Goal: Task Accomplishment & Management: Manage account settings

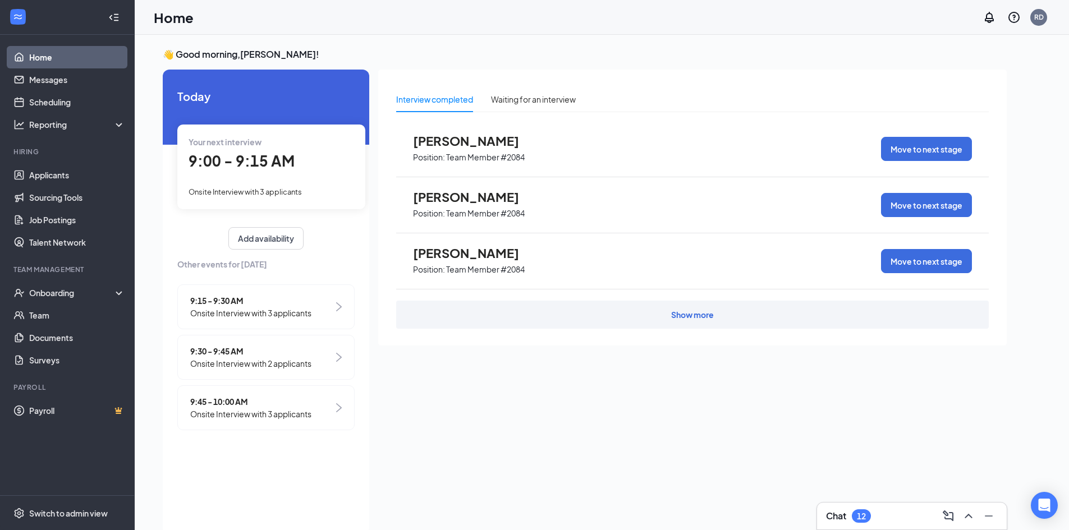
click at [697, 313] on div "Show more" at bounding box center [692, 314] width 43 height 11
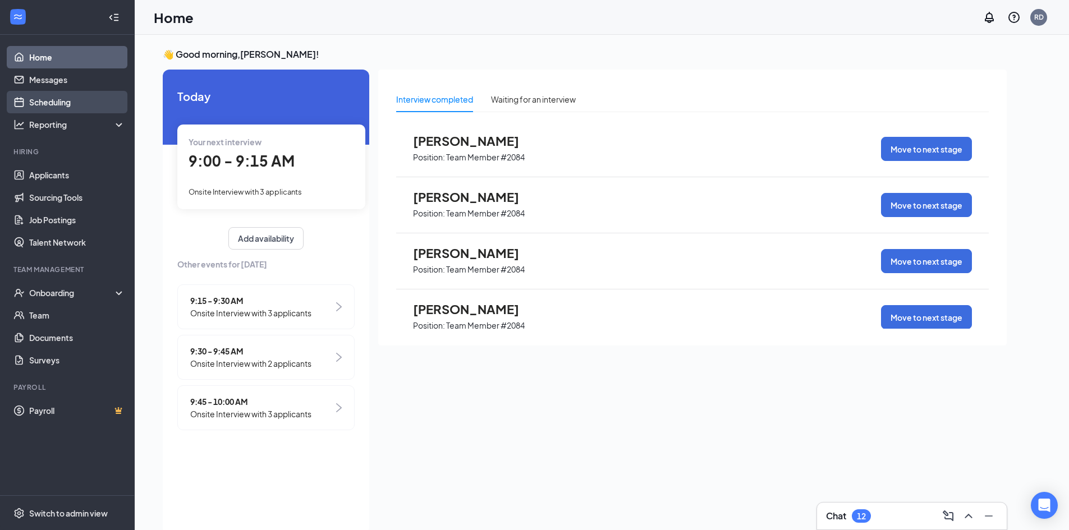
click at [40, 100] on link "Scheduling" at bounding box center [77, 102] width 96 height 22
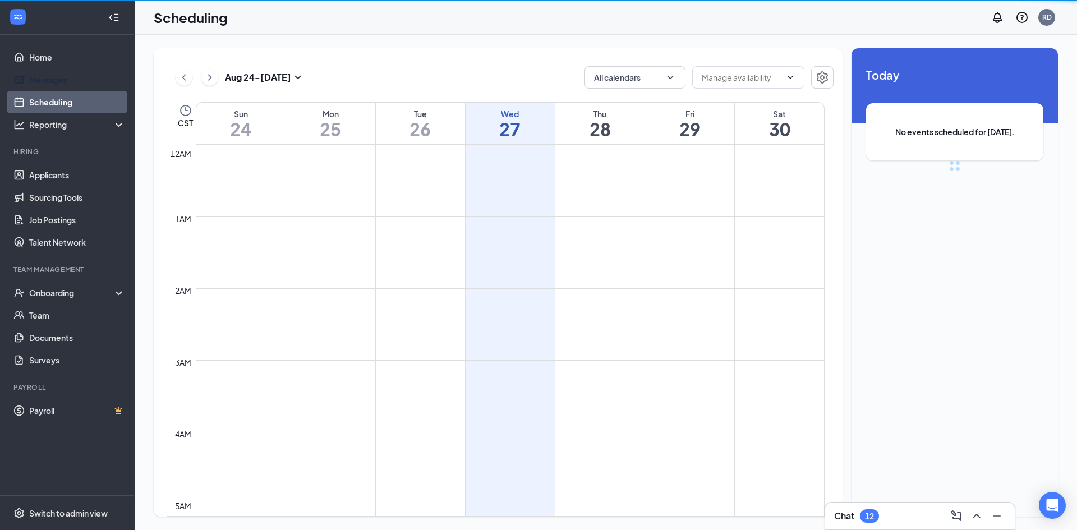
scroll to position [551, 0]
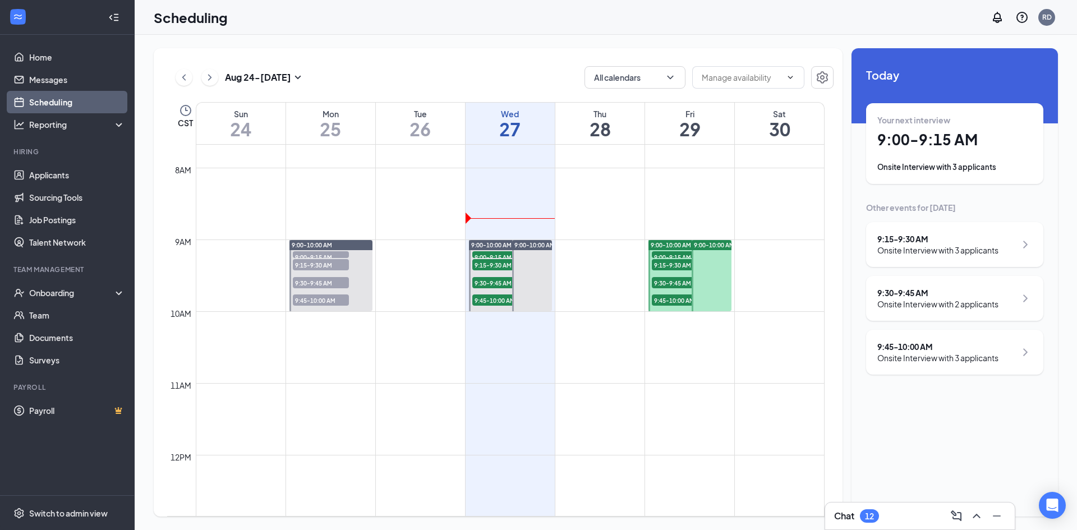
click at [510, 247] on div "9:00-10:00 AM" at bounding box center [531, 276] width 43 height 72
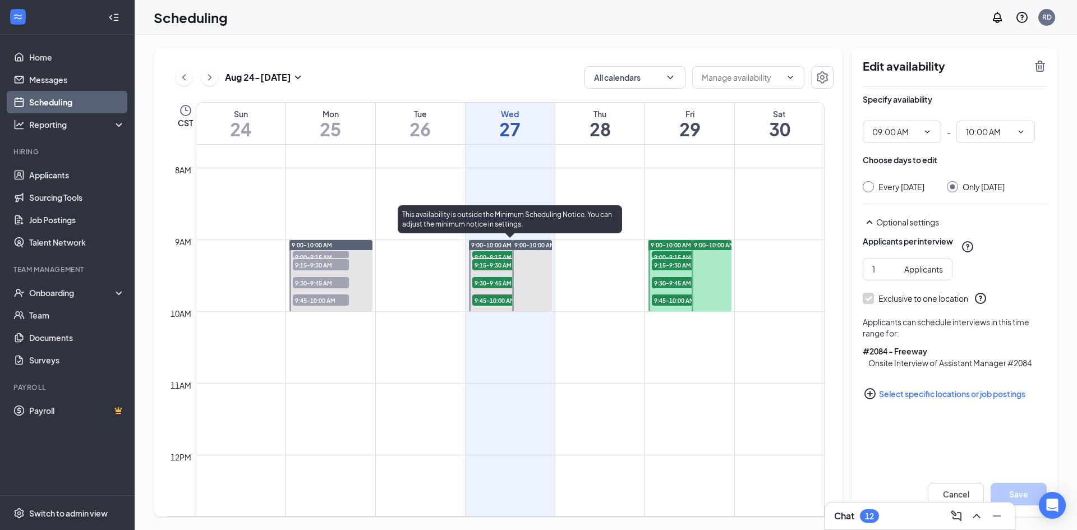
click at [505, 252] on span "9:00-9:15 AM" at bounding box center [500, 256] width 56 height 11
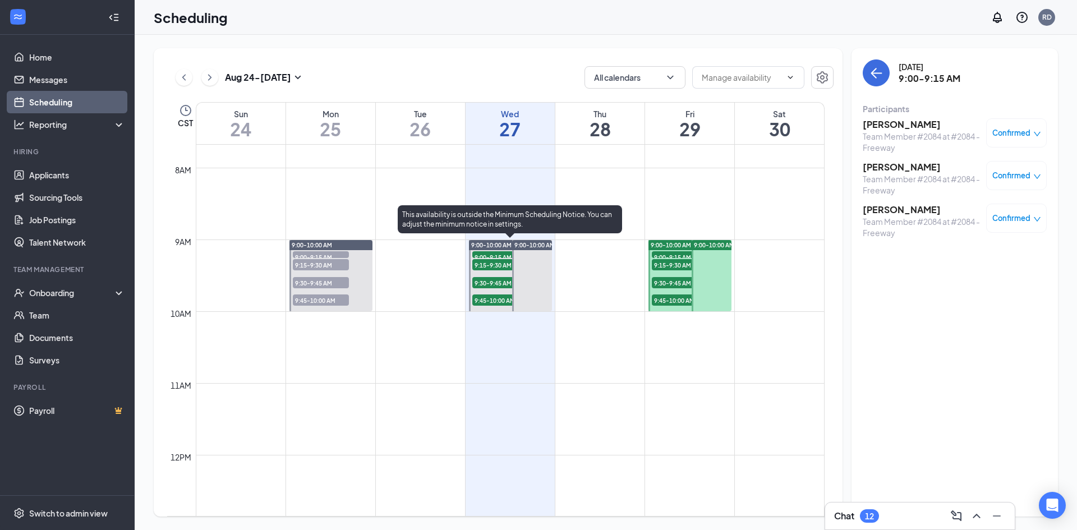
click at [495, 266] on span "9:15-9:30 AM" at bounding box center [500, 264] width 56 height 11
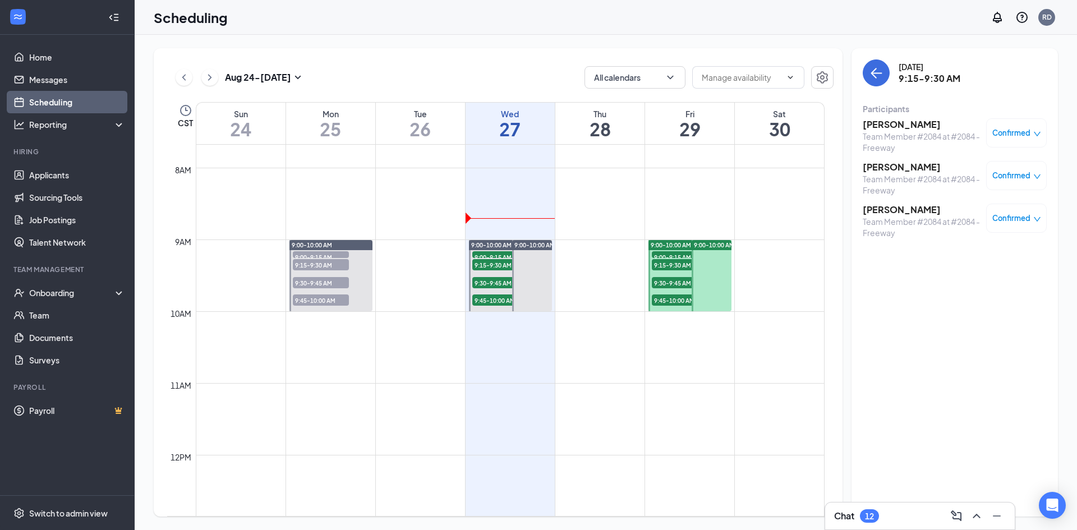
click at [937, 219] on div "Team Member #2084 at #2084 - Freeway" at bounding box center [922, 227] width 118 height 22
click at [890, 206] on h3 "Rahiem King" at bounding box center [922, 210] width 118 height 12
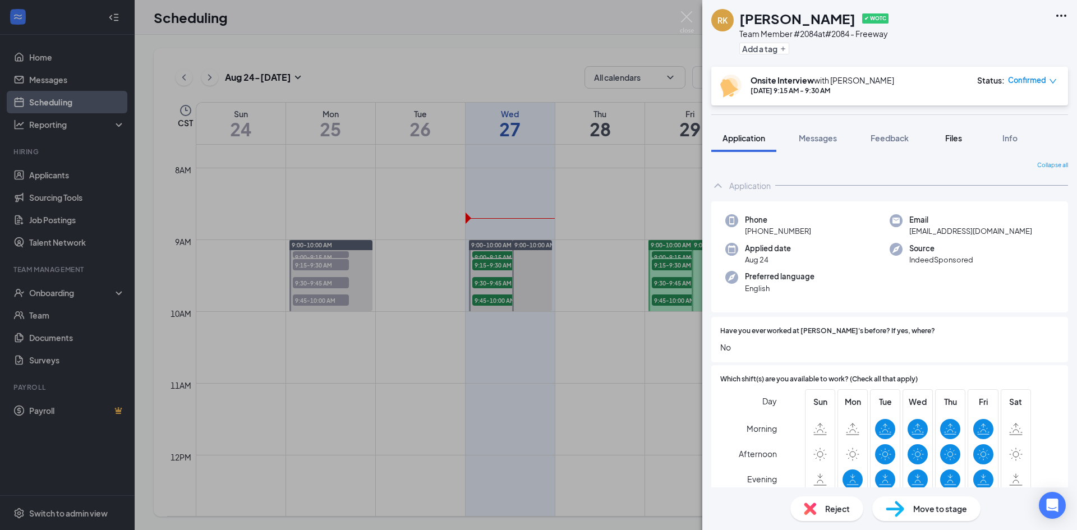
click at [955, 134] on span "Files" at bounding box center [953, 138] width 17 height 10
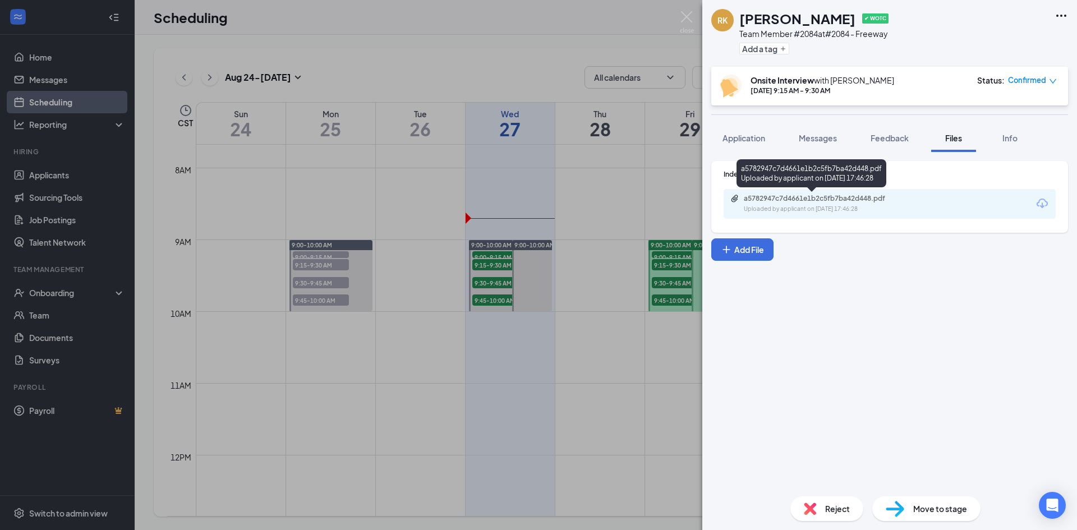
click at [842, 207] on div "Uploaded by applicant on Aug 24, 2025 at 17:46:28" at bounding box center [828, 209] width 168 height 9
click at [693, 20] on img at bounding box center [687, 22] width 14 height 22
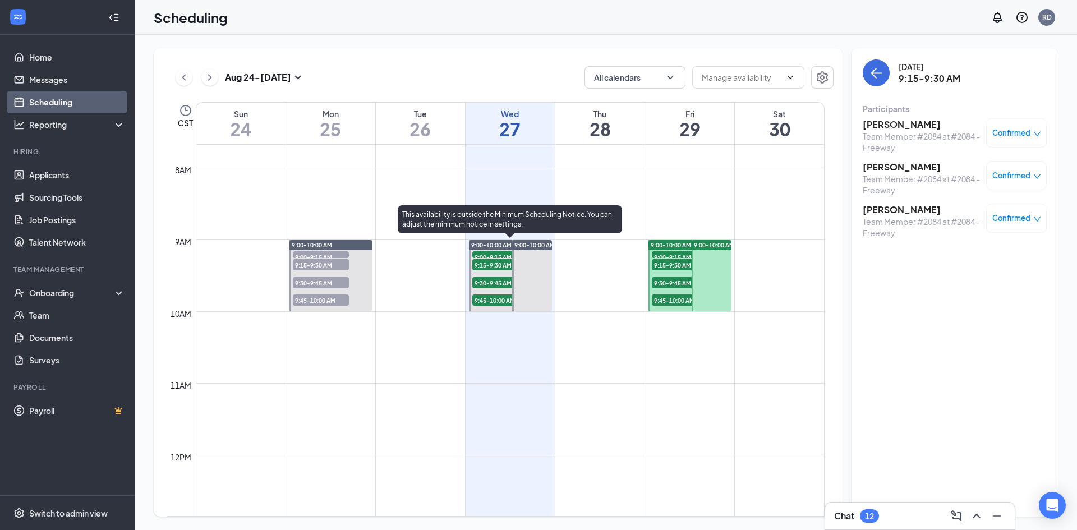
click at [492, 265] on span "9:15-9:30 AM" at bounding box center [500, 264] width 56 height 11
click at [499, 252] on span "9:00-9:15 AM" at bounding box center [500, 256] width 56 height 11
click at [500, 263] on span "9:15-9:30 AM" at bounding box center [500, 264] width 56 height 11
click at [499, 254] on span "9:00-9:15 AM" at bounding box center [500, 256] width 56 height 11
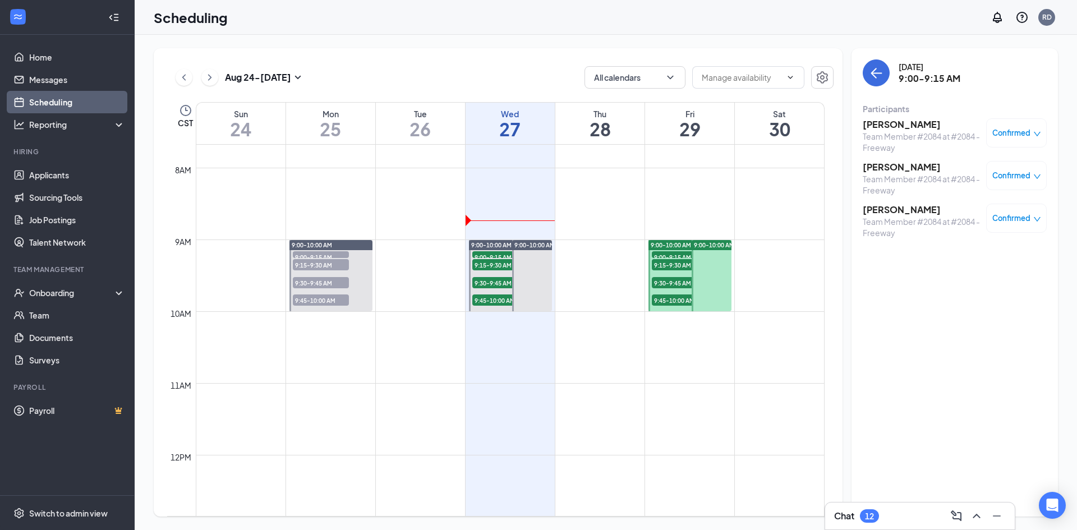
click at [896, 168] on h3 "Charles Davis" at bounding box center [922, 167] width 118 height 12
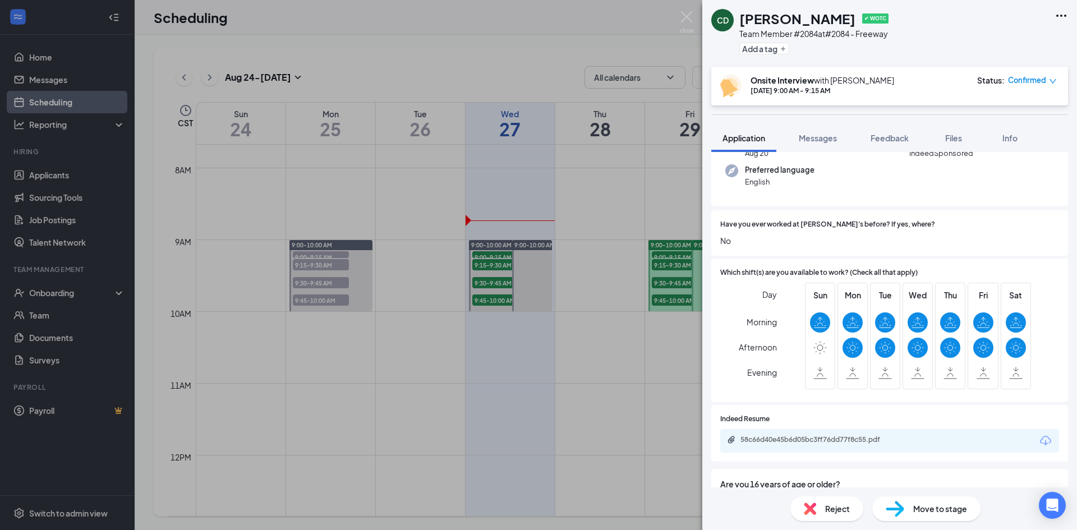
scroll to position [168, 0]
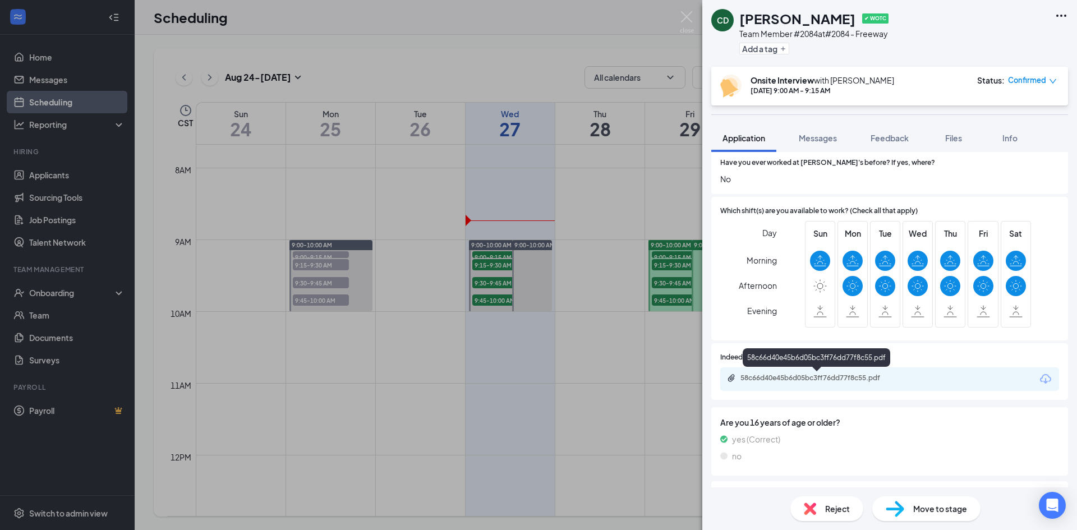
click at [818, 376] on div "58c66d40e45b6d05bc3ff76dd77f8c55.pdf" at bounding box center [819, 378] width 157 height 9
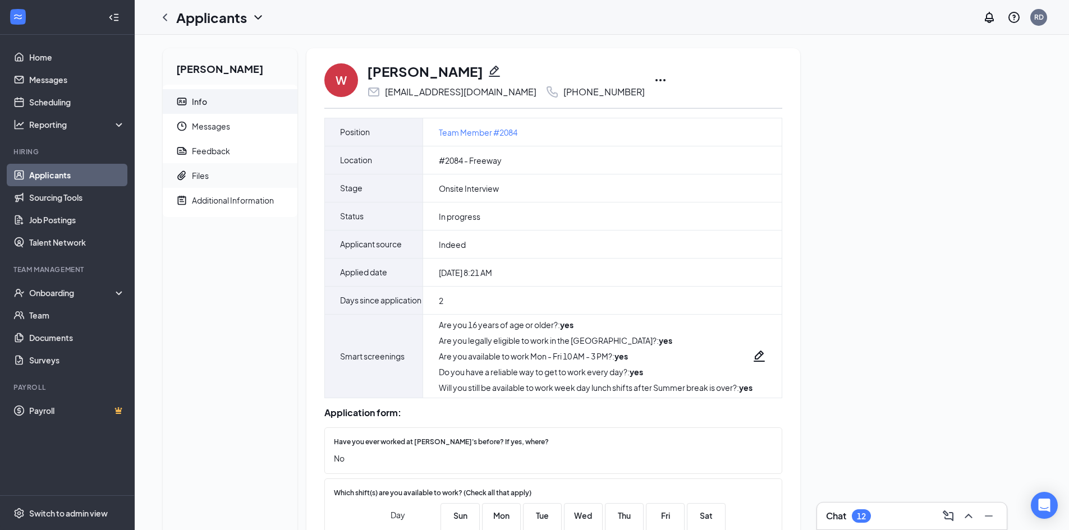
click at [246, 181] on span "Files" at bounding box center [240, 175] width 96 height 25
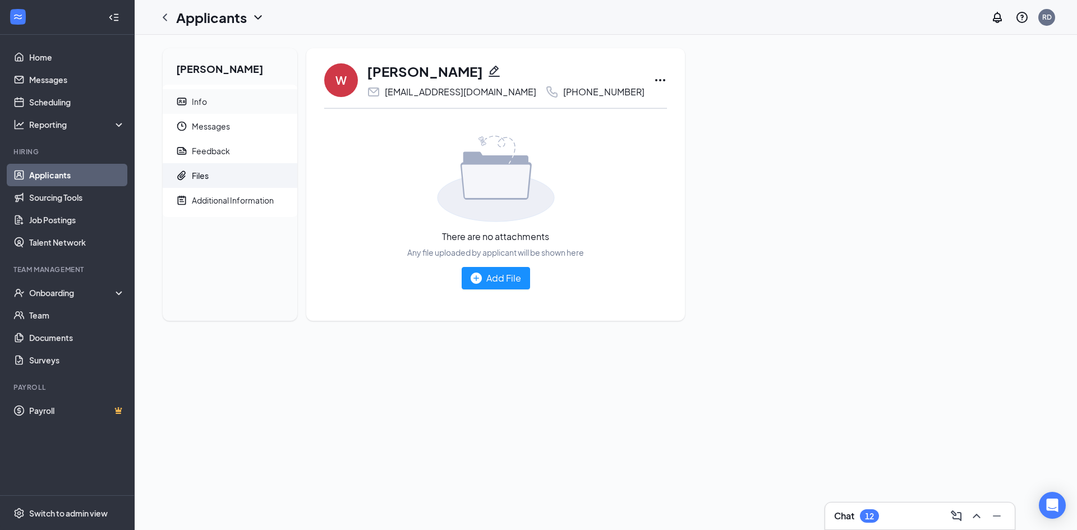
click at [200, 99] on div "Info" at bounding box center [199, 101] width 15 height 11
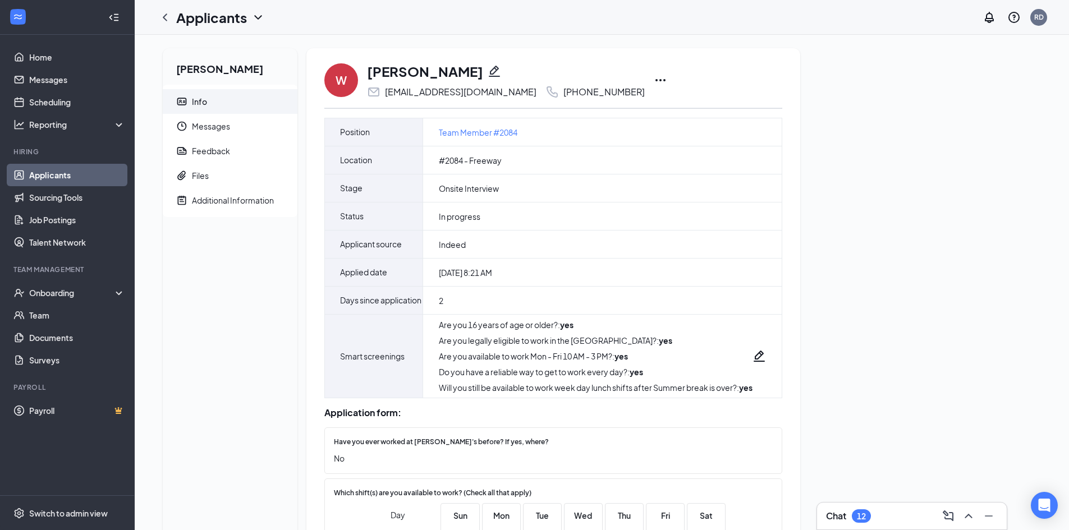
scroll to position [161, 0]
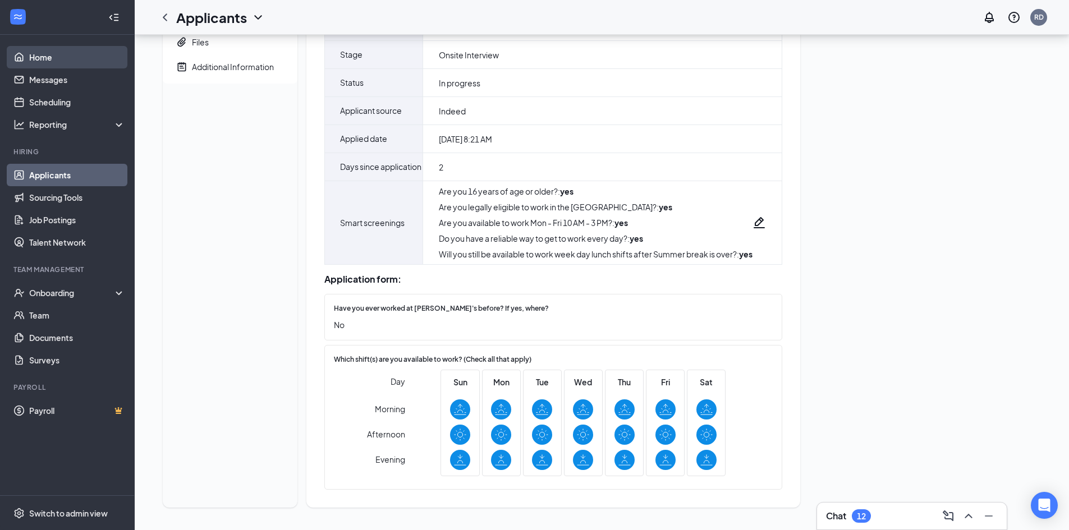
click at [54, 58] on link "Home" at bounding box center [77, 57] width 96 height 22
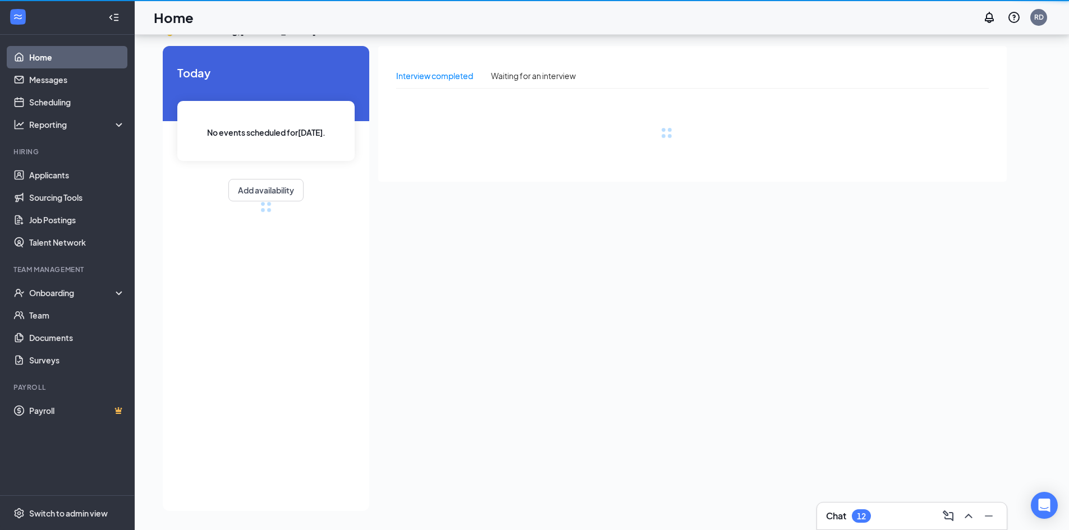
scroll to position [24, 0]
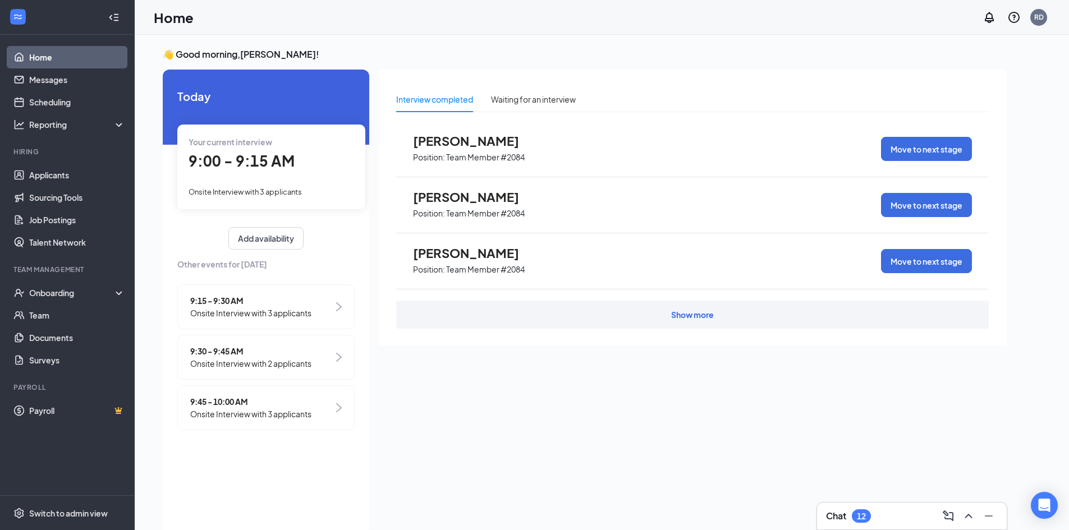
click at [266, 357] on span "Onsite Interview with 2 applicants" at bounding box center [250, 363] width 121 height 12
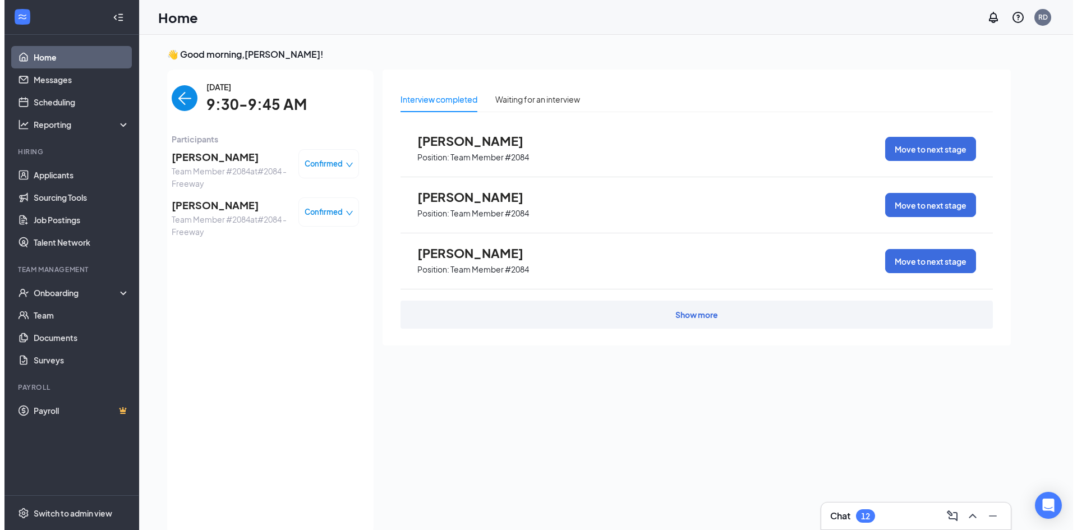
scroll to position [4, 0]
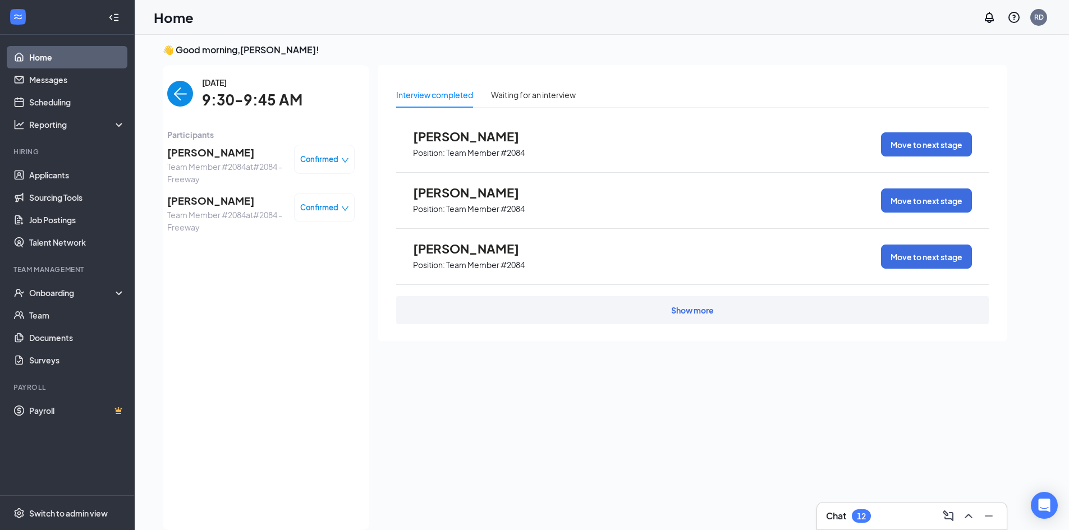
click at [176, 84] on img "back-button" at bounding box center [180, 94] width 26 height 26
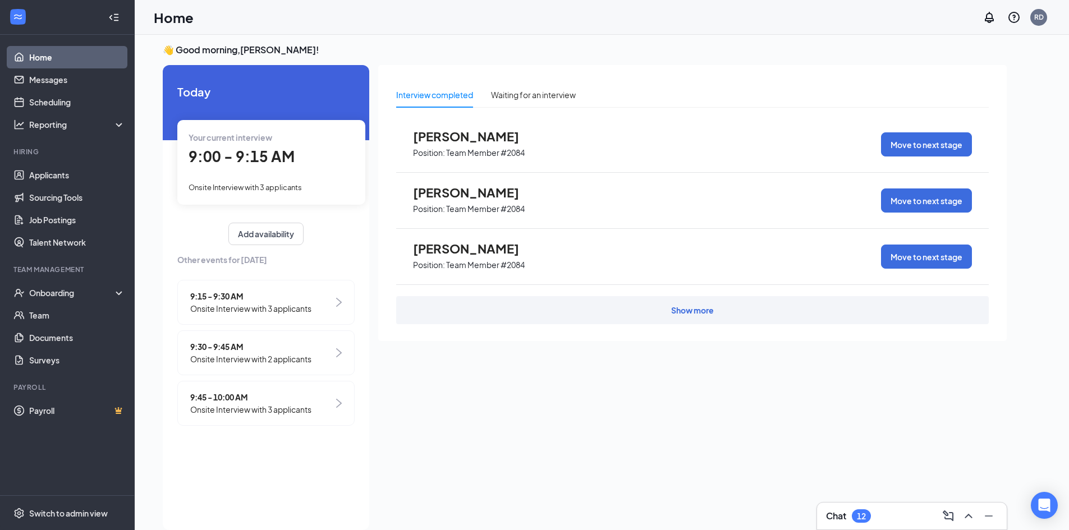
click at [224, 394] on span "9:45 - 10:00 AM" at bounding box center [250, 397] width 121 height 12
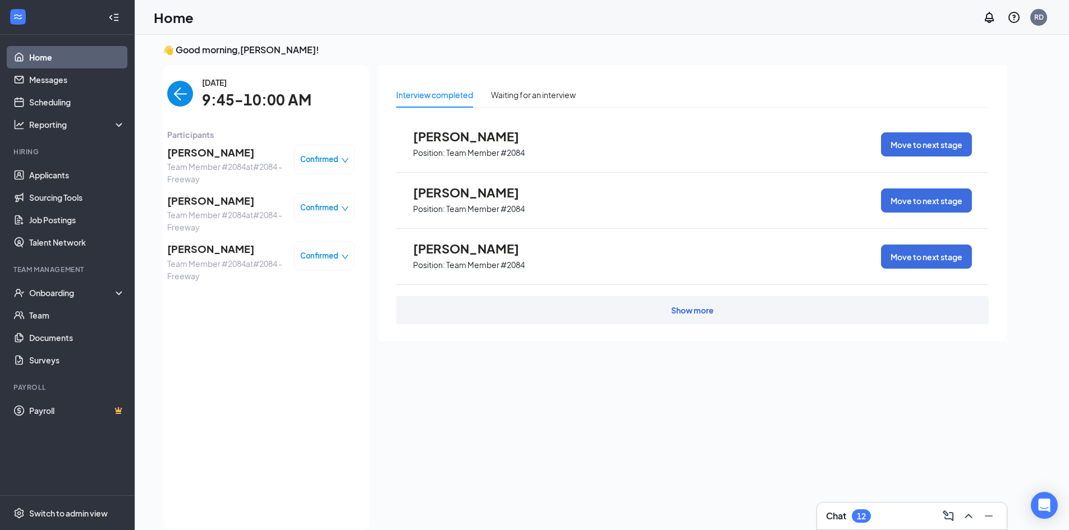
click at [219, 203] on span "jonathan timms" at bounding box center [226, 201] width 118 height 16
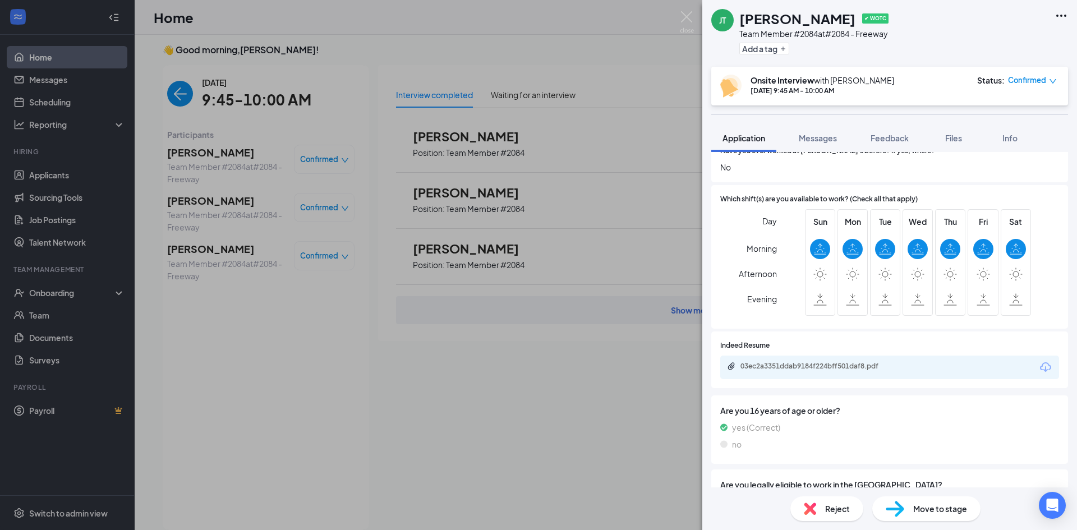
scroll to position [281, 0]
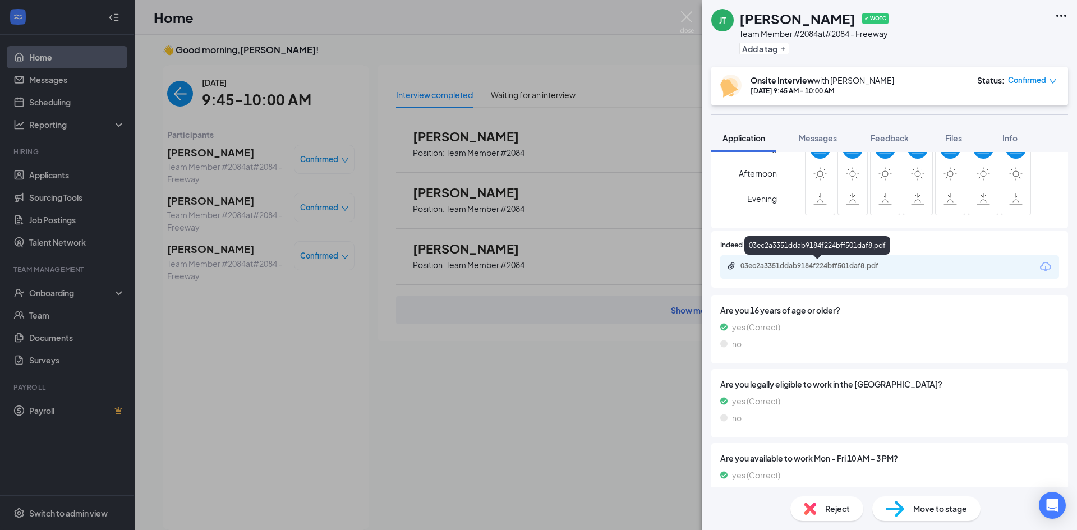
click at [826, 266] on div "03ec2a3351ddab9184f224bff501daf8.pdf" at bounding box center [819, 265] width 157 height 9
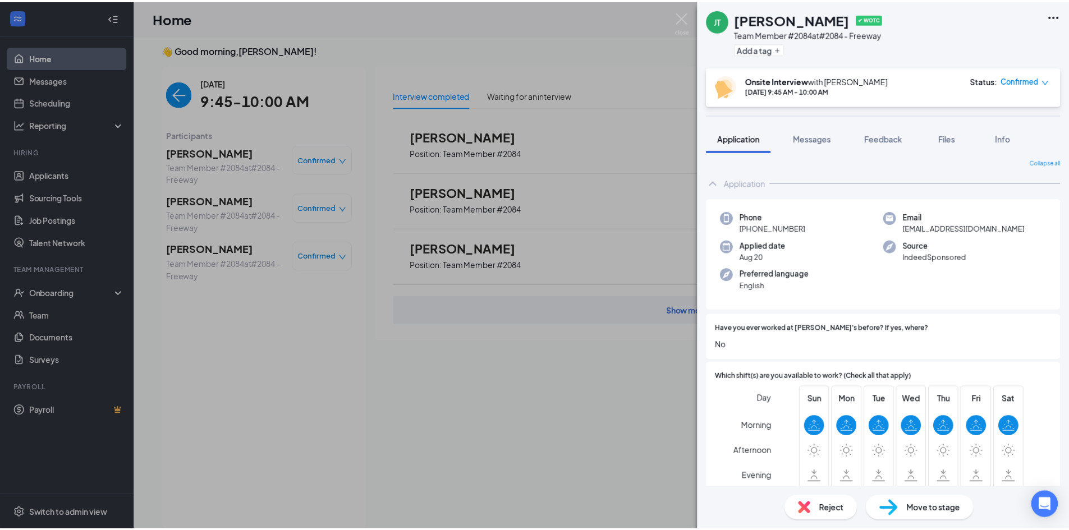
scroll to position [0, 0]
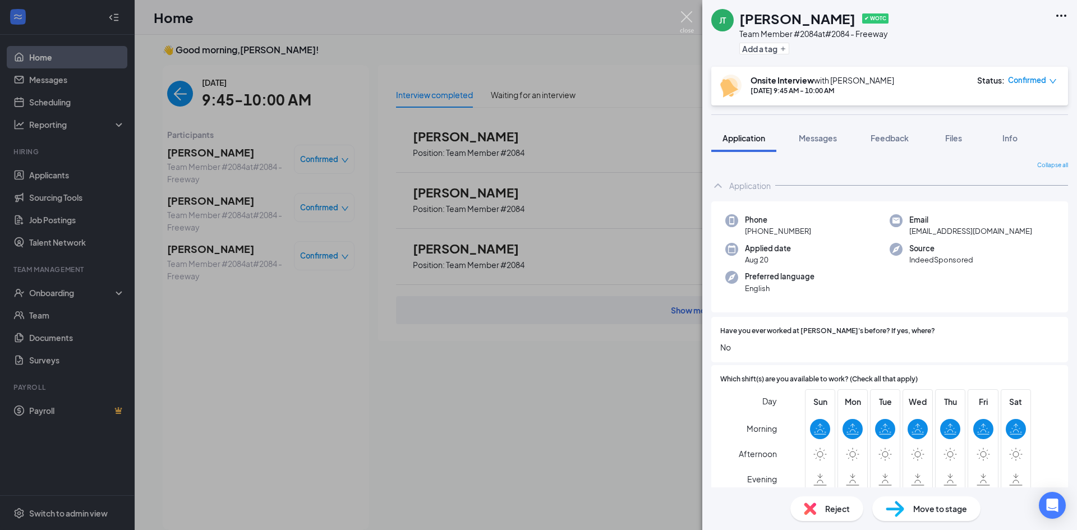
click at [682, 21] on img at bounding box center [687, 22] width 14 height 22
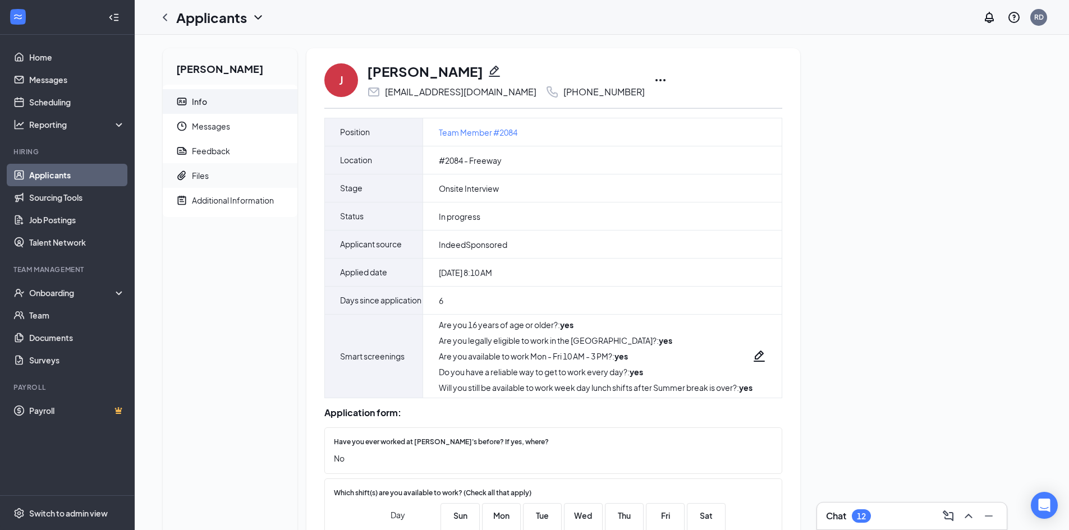
click at [225, 179] on span "Files" at bounding box center [240, 175] width 96 height 25
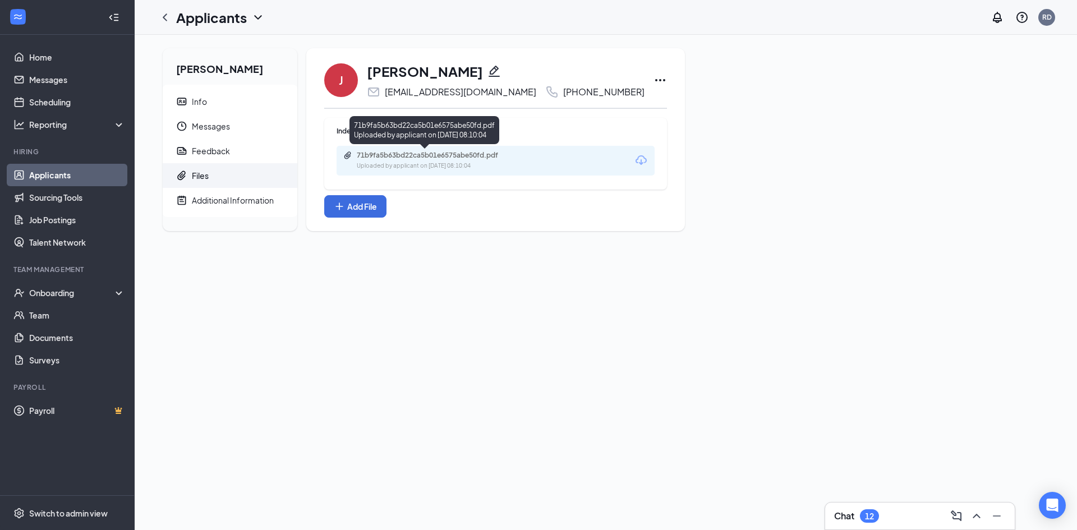
click at [435, 151] on div "71b9fa5b63bd22ca5b01e6575abe50fd.pdf" at bounding box center [435, 155] width 157 height 9
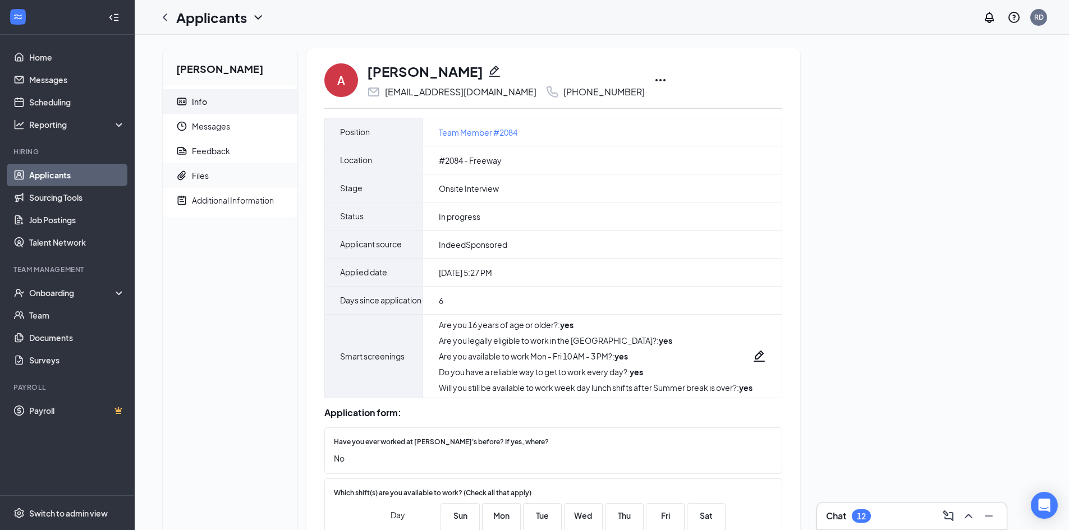
click at [232, 171] on span "Files" at bounding box center [240, 175] width 96 height 25
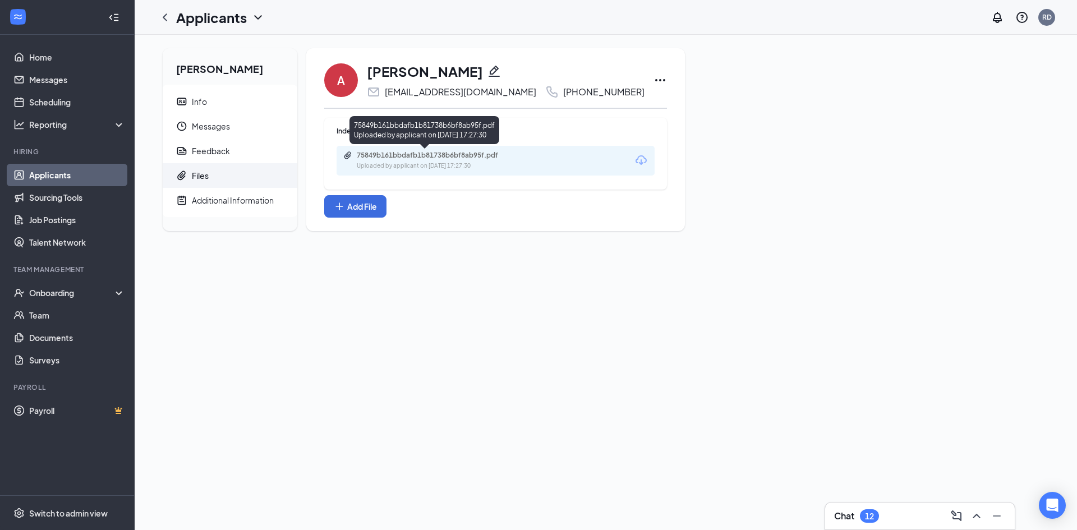
click at [479, 163] on div "Uploaded by applicant on [DATE] 17:27:30" at bounding box center [441, 166] width 168 height 9
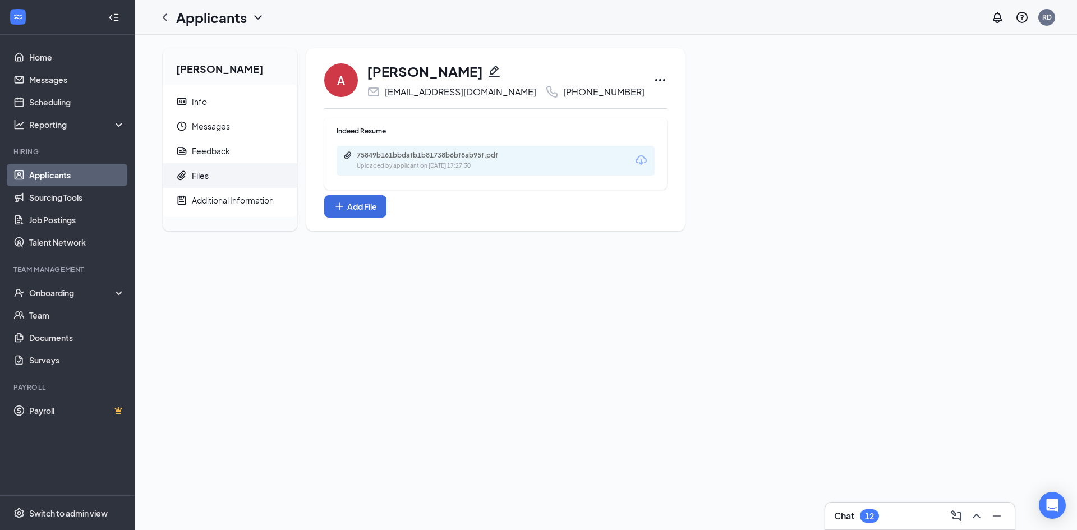
click at [62, 174] on link "Applicants" at bounding box center [77, 175] width 96 height 22
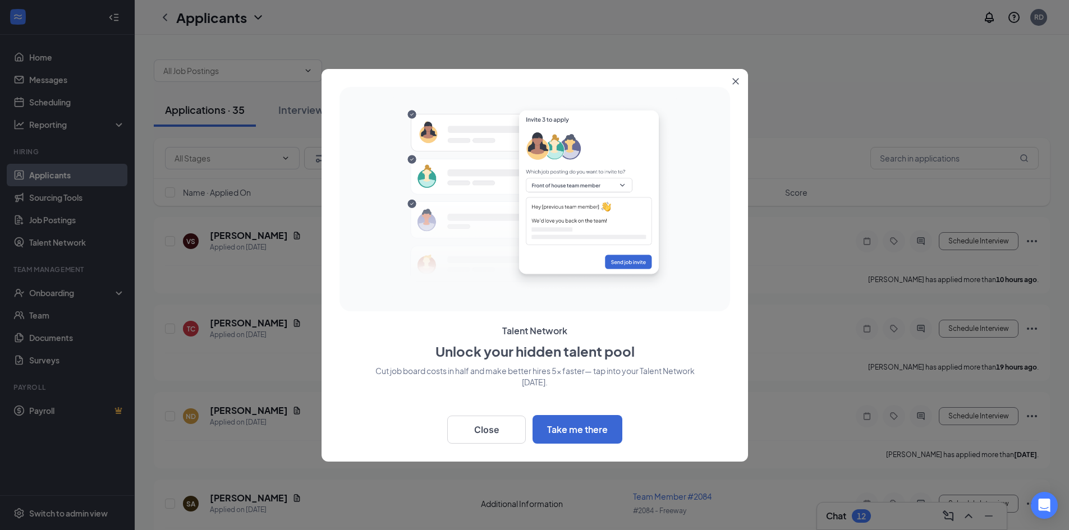
click at [65, 106] on div at bounding box center [534, 265] width 1069 height 530
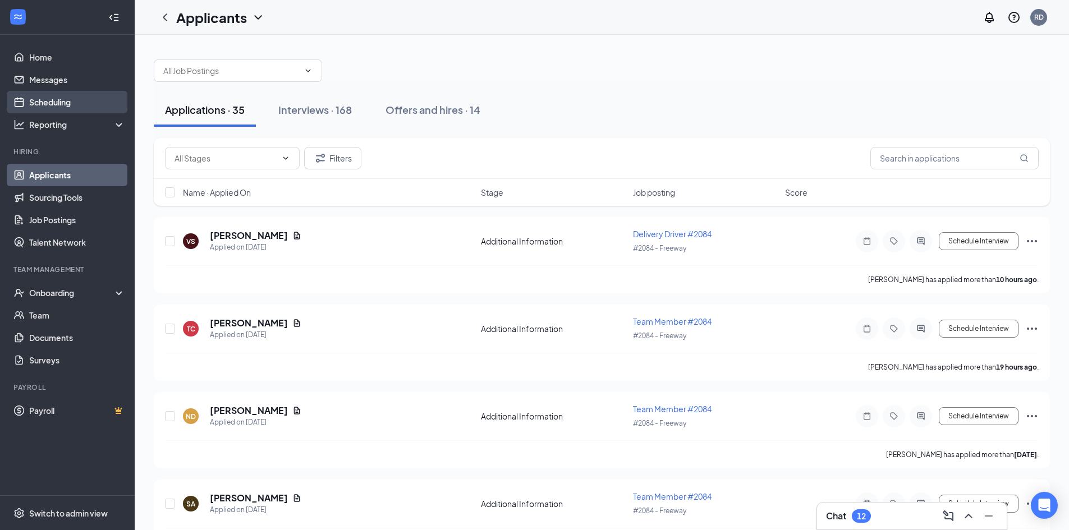
click at [65, 105] on link "Scheduling" at bounding box center [77, 102] width 96 height 22
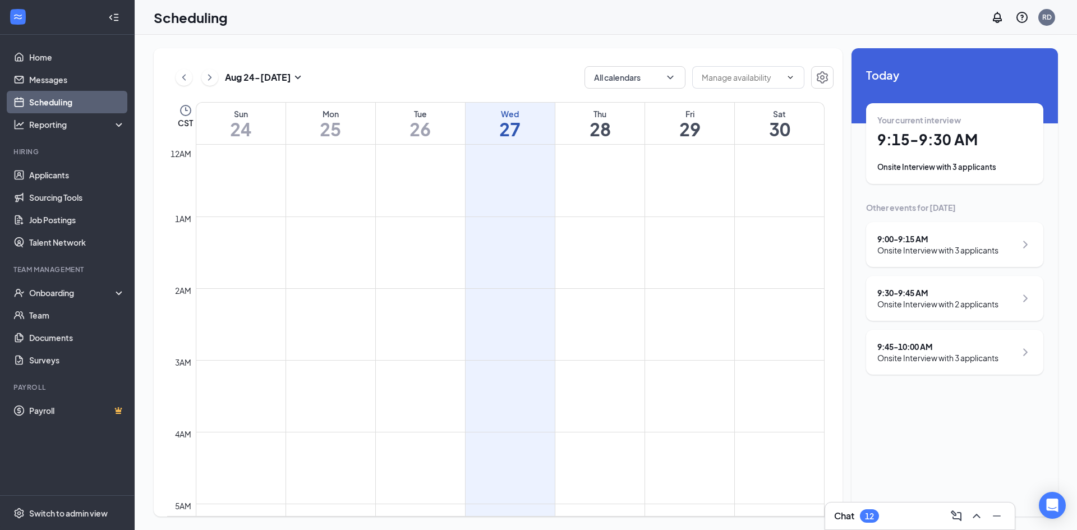
scroll to position [551, 0]
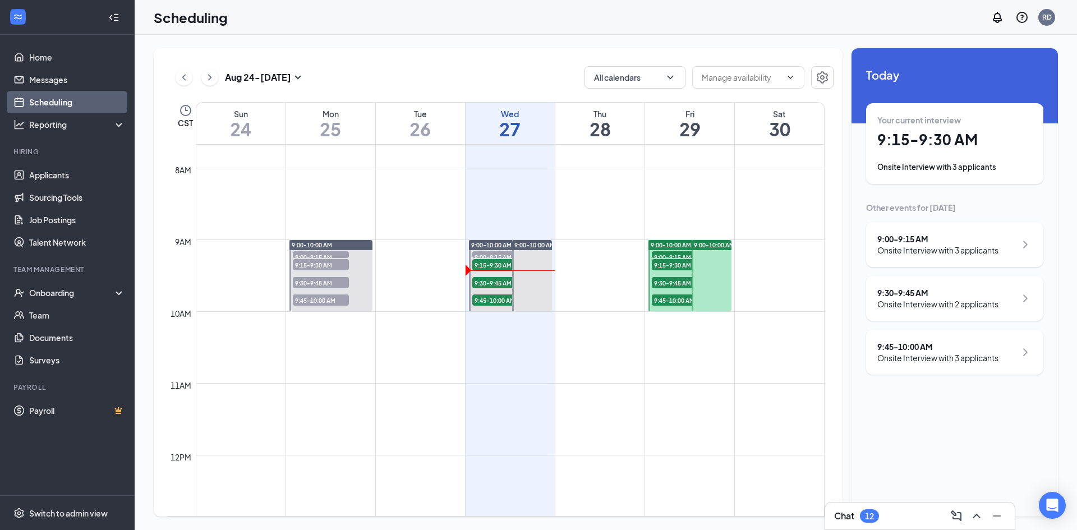
click at [934, 313] on div "9:30 - 9:45 AM Onsite Interview with 2 applicants" at bounding box center [954, 298] width 177 height 45
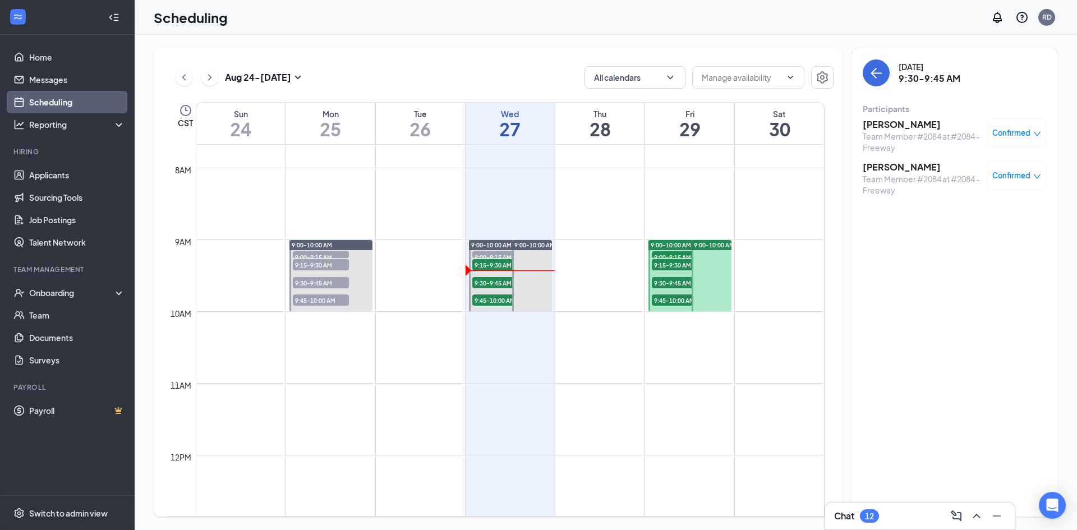
click at [898, 162] on h3 "Jaime rubio" at bounding box center [922, 167] width 118 height 12
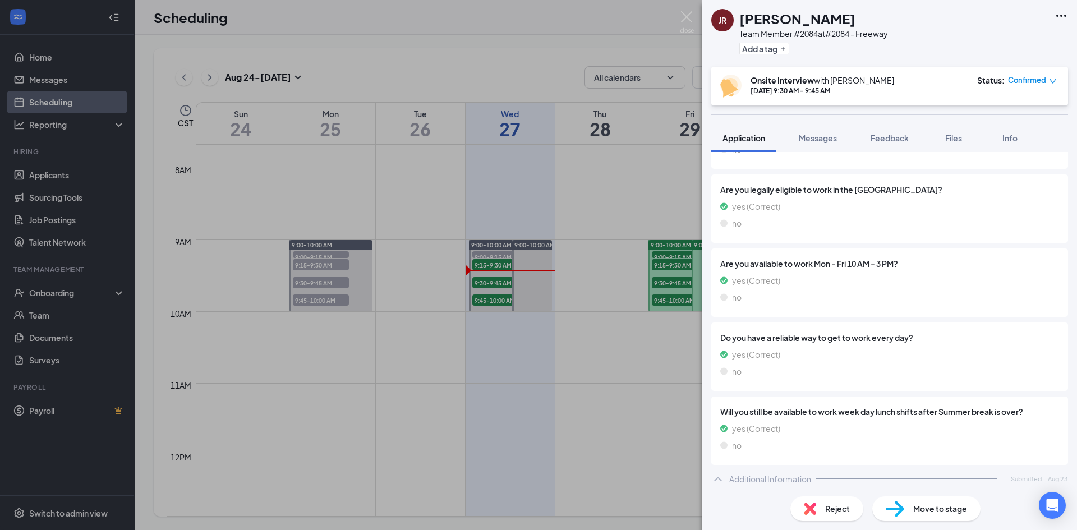
scroll to position [505, 0]
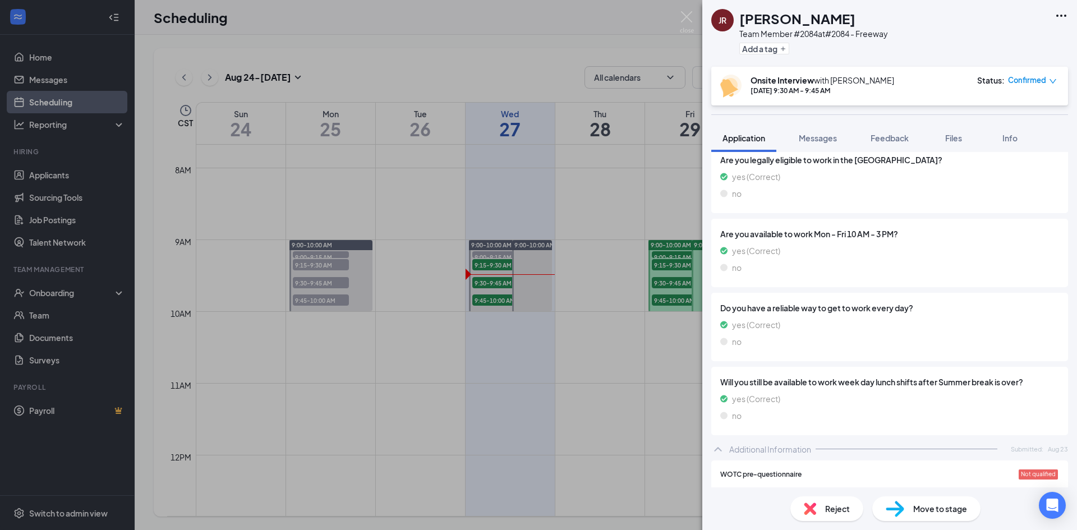
click at [697, 16] on div "JR Jaime rubio Team Member #2084 at #2084 - Freeway Add a tag Onsite Interview …" at bounding box center [538, 265] width 1077 height 530
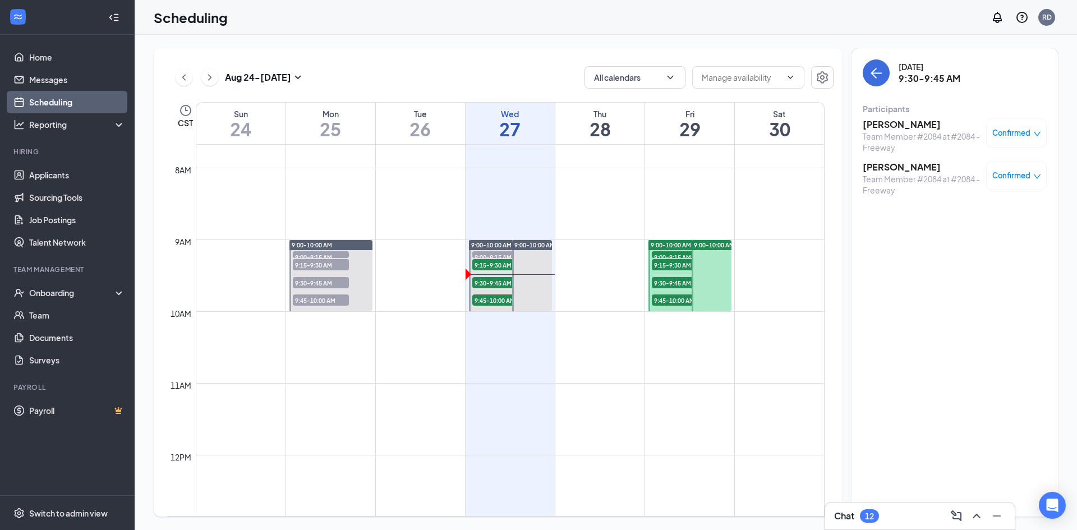
click at [692, 17] on div "Scheduling RD" at bounding box center [606, 17] width 943 height 35
click at [916, 123] on h3 "Antionette Albright" at bounding box center [922, 124] width 118 height 12
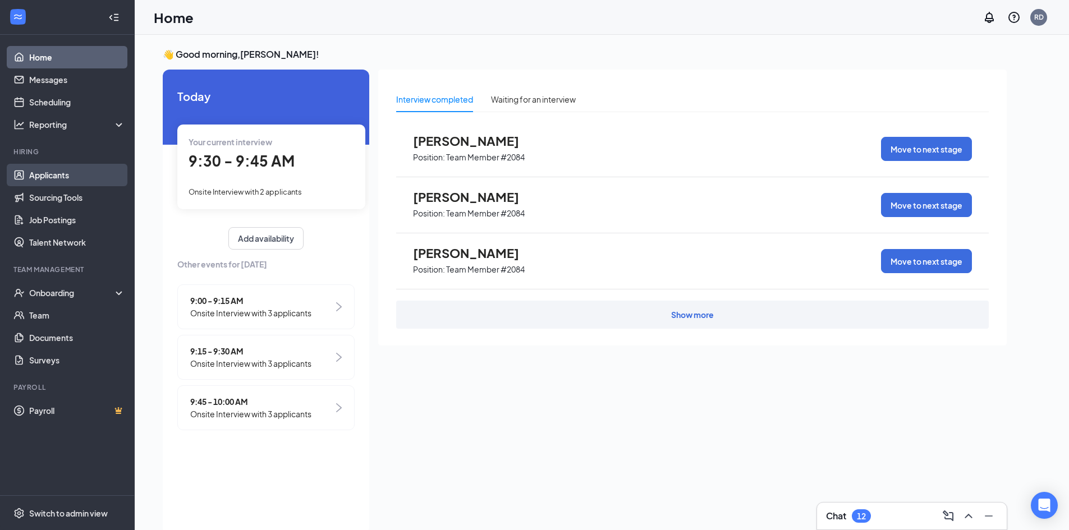
click at [62, 171] on link "Applicants" at bounding box center [77, 175] width 96 height 22
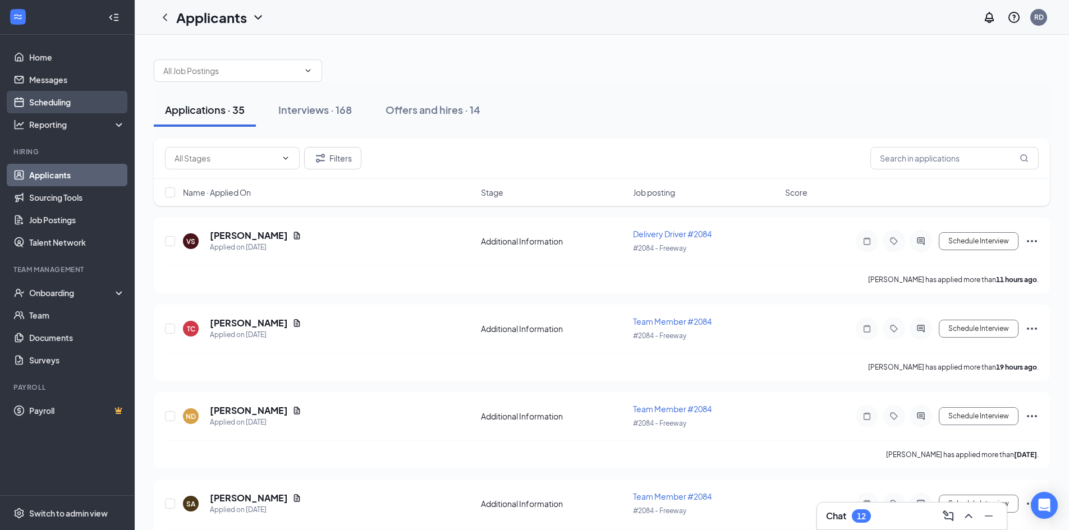
click at [59, 95] on link "Scheduling" at bounding box center [77, 102] width 96 height 22
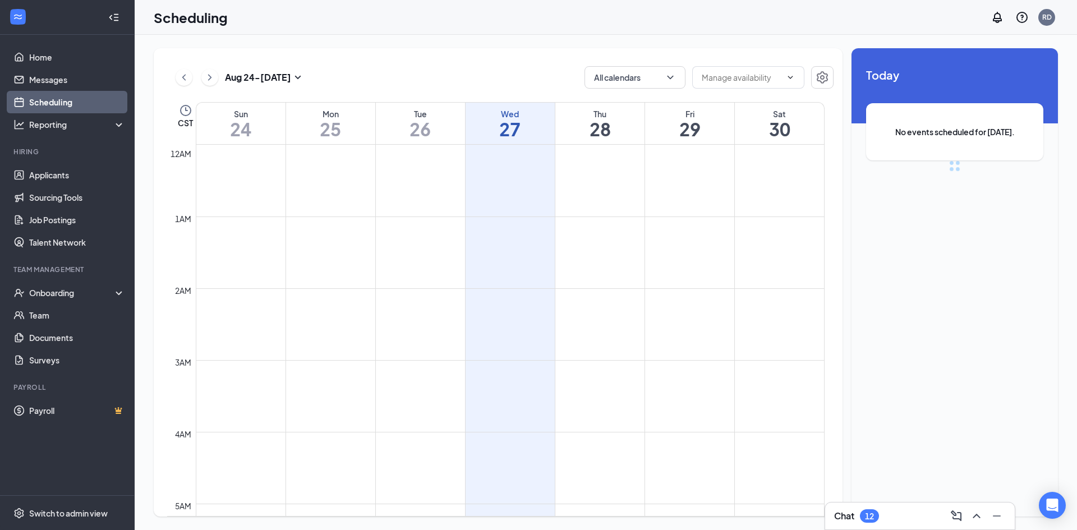
scroll to position [551, 0]
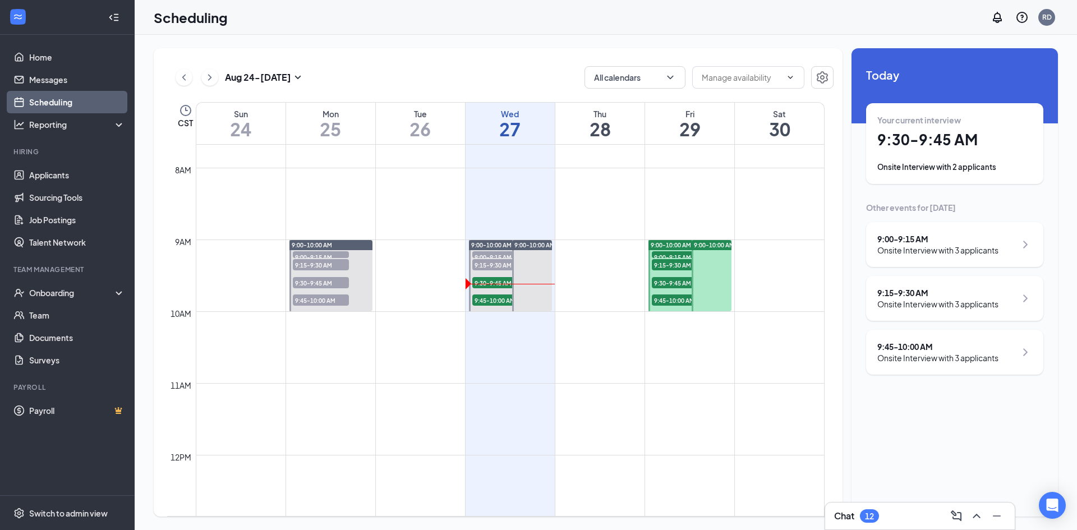
click at [954, 256] on div "9:00 - 9:15 AM Onsite Interview with 3 applicants" at bounding box center [954, 244] width 177 height 45
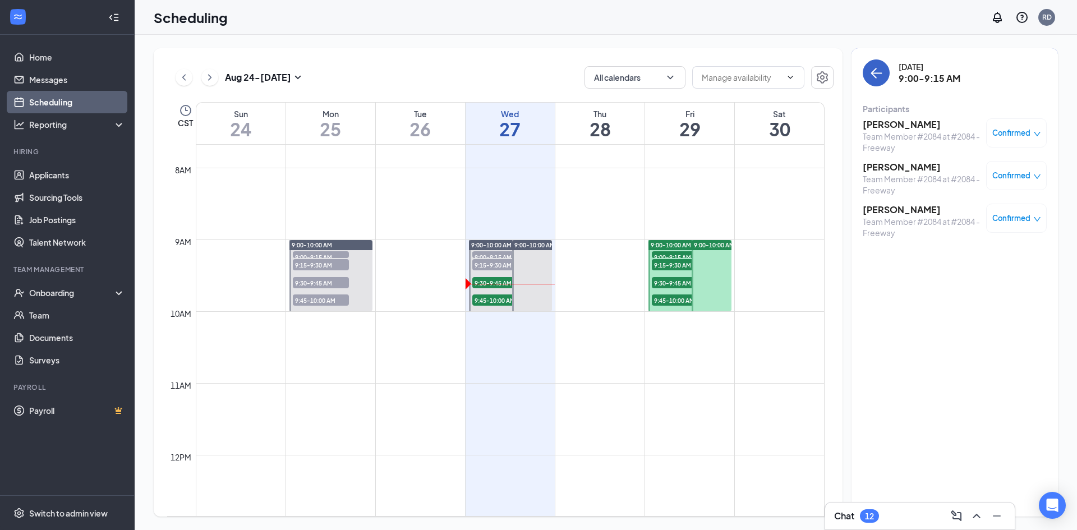
click at [876, 77] on icon "ArrowLeft" at bounding box center [874, 73] width 6 height 11
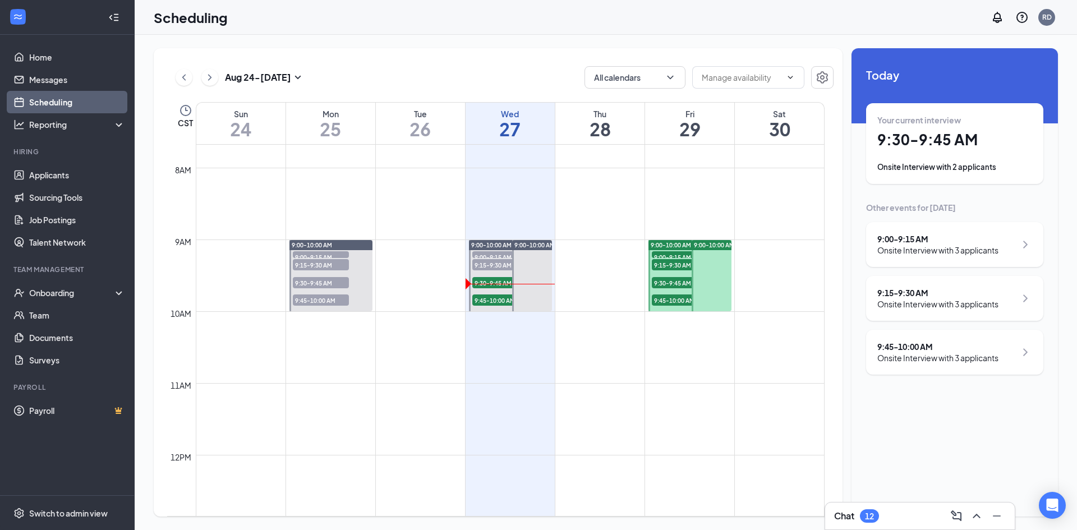
click at [903, 288] on div "9:15 - 9:30 AM" at bounding box center [937, 292] width 121 height 11
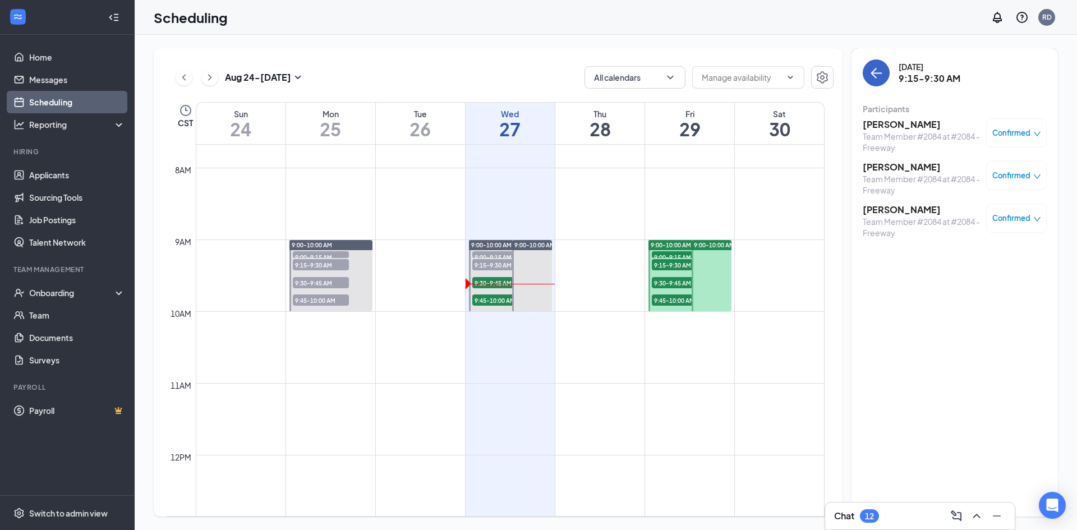
click at [870, 69] on icon "ArrowLeft" at bounding box center [876, 72] width 13 height 13
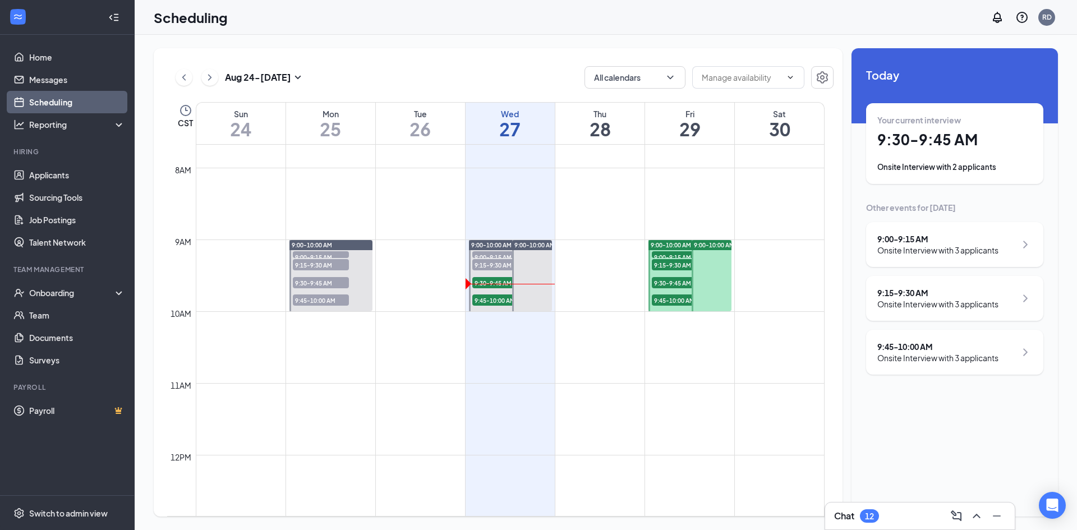
click at [898, 350] on div "9:45 - 10:00 AM" at bounding box center [937, 346] width 121 height 11
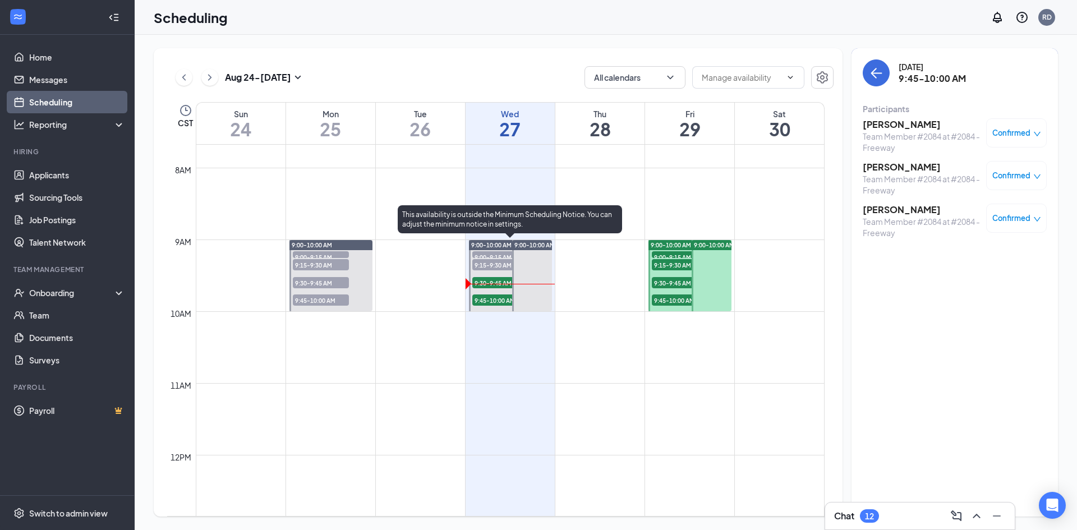
click at [501, 256] on span "9:00-9:15 AM" at bounding box center [500, 256] width 56 height 11
click at [505, 264] on span "9:15-9:30 AM" at bounding box center [500, 264] width 56 height 11
click at [501, 282] on span "9:30-9:45 AM" at bounding box center [500, 282] width 56 height 11
click at [493, 304] on span "9:45-10:00 AM" at bounding box center [500, 300] width 56 height 11
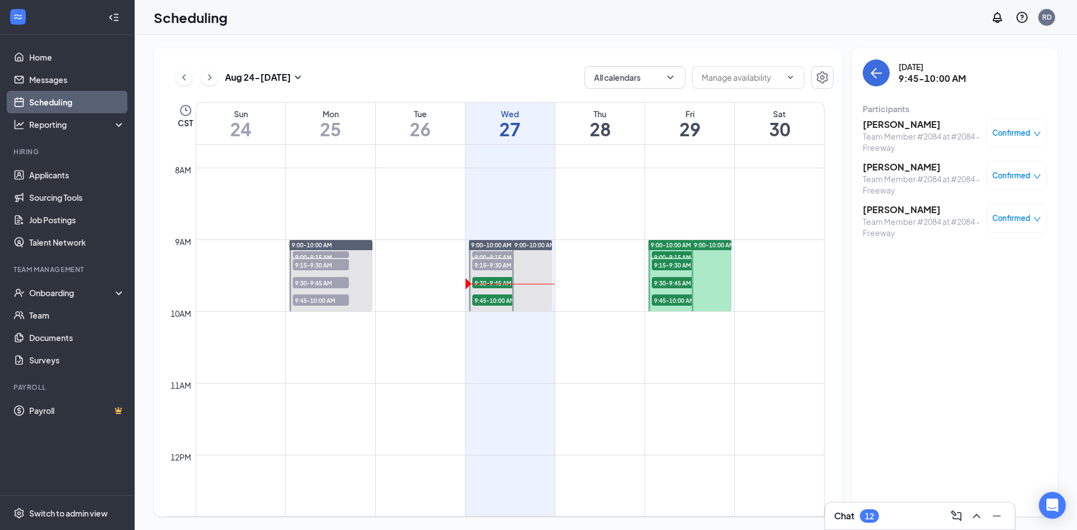
click at [674, 250] on div "9:00-9:15 AM 3" at bounding box center [680, 254] width 58 height 9
click at [679, 264] on span "9:15-9:30 AM" at bounding box center [680, 264] width 56 height 11
click at [678, 283] on span "9:30-9:45 AM" at bounding box center [680, 282] width 56 height 11
click at [682, 301] on span "9:45-10:00 AM" at bounding box center [680, 300] width 56 height 11
click at [337, 256] on span "9:00-9:15 AM" at bounding box center [321, 256] width 56 height 11
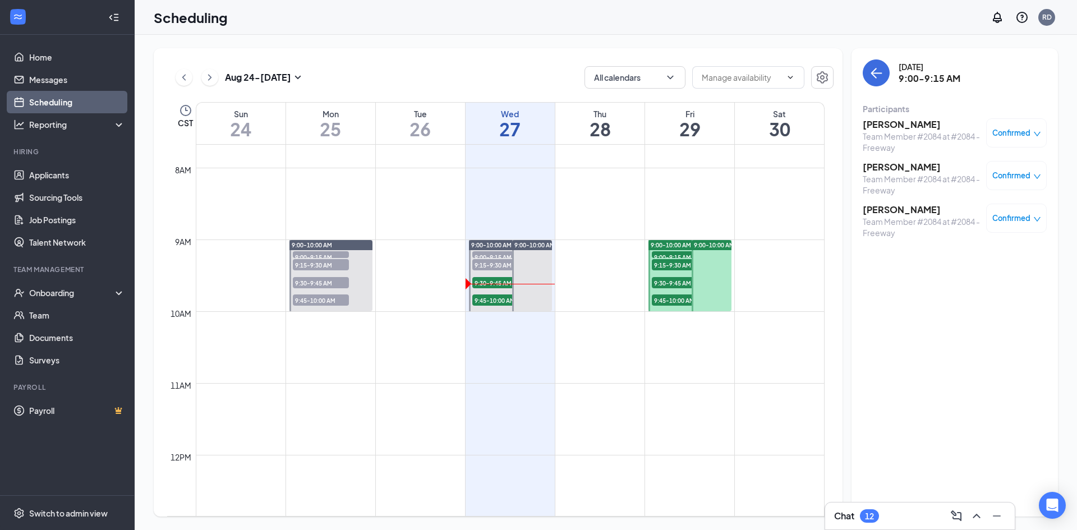
click at [339, 265] on span "9:15-9:30 AM" at bounding box center [321, 264] width 56 height 11
click at [340, 279] on span "9:30-9:45 AM" at bounding box center [321, 282] width 56 height 11
click at [336, 299] on span "9:45-10:00 AM" at bounding box center [321, 300] width 56 height 11
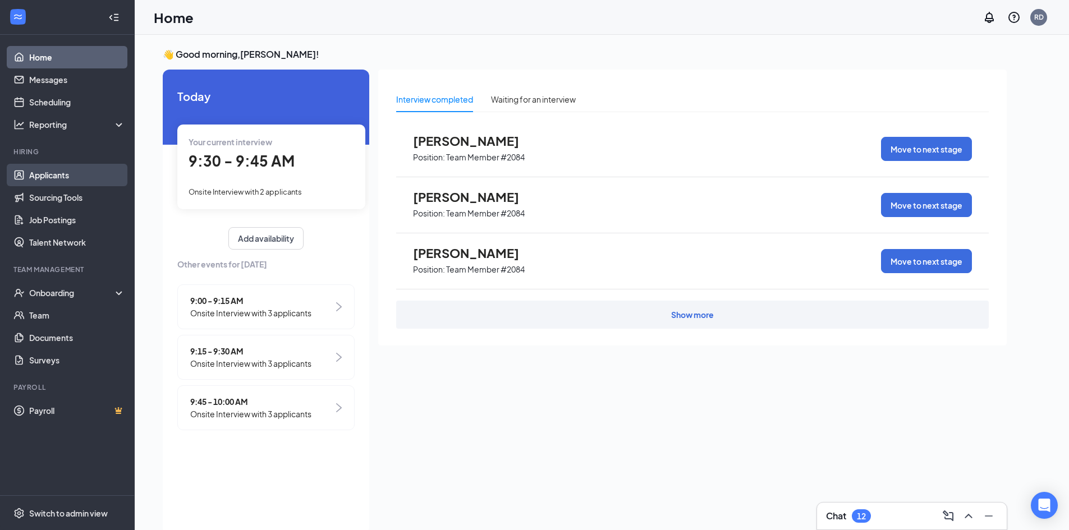
click at [82, 176] on link "Applicants" at bounding box center [77, 175] width 96 height 22
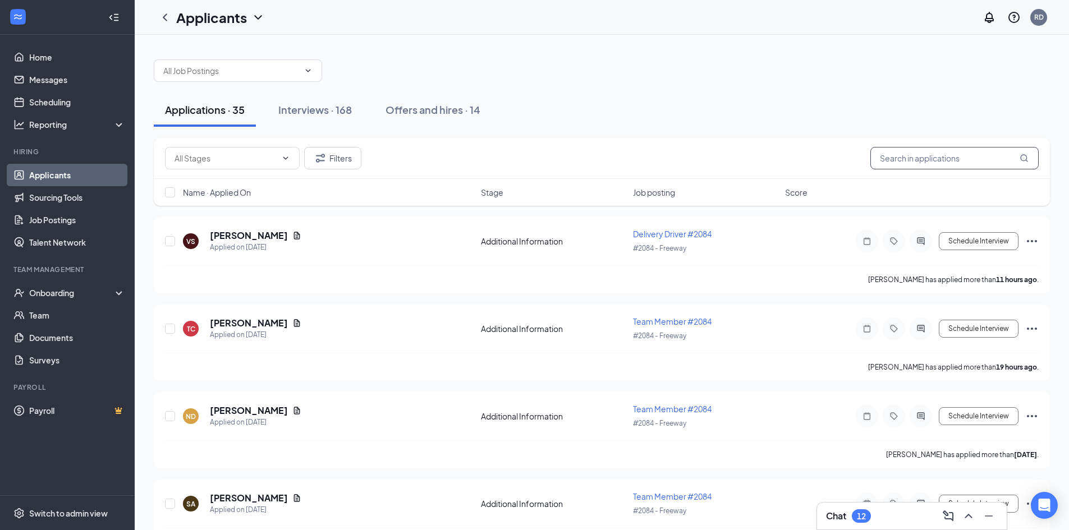
click at [918, 153] on input "text" at bounding box center [954, 158] width 168 height 22
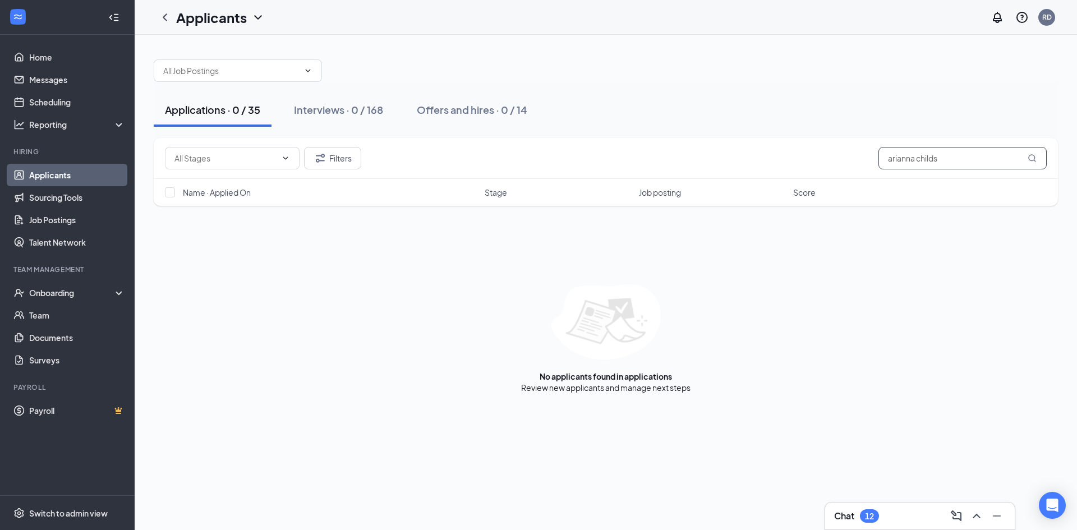
type input "arianna childs"
click at [577, 85] on div "Applications · 0 / 35 Interviews · 0 / 168 Offers and hires · 0 / 14" at bounding box center [606, 110] width 904 height 56
click at [325, 113] on div "Interviews · 0 / 168" at bounding box center [338, 110] width 89 height 14
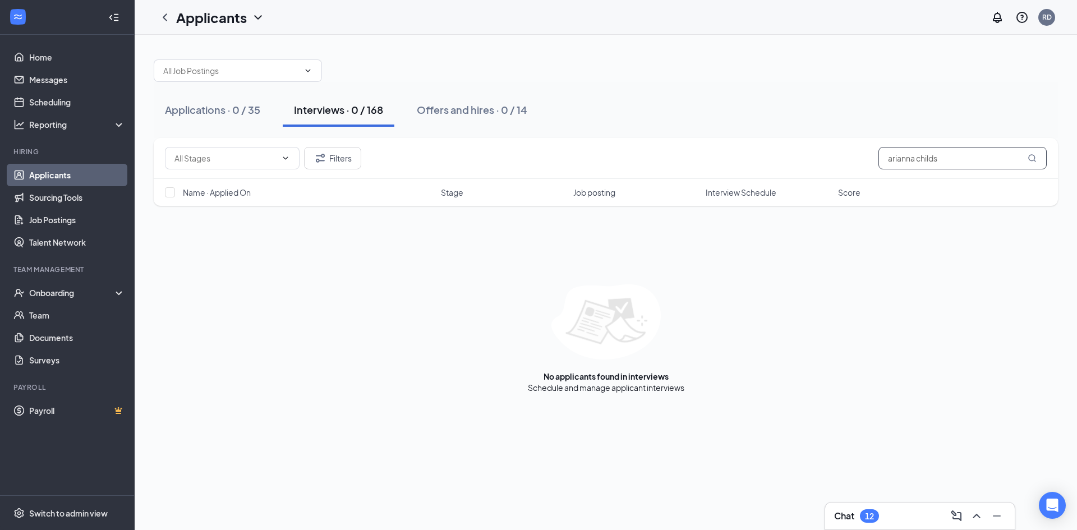
click at [939, 157] on input "arianna childs" at bounding box center [963, 158] width 168 height 22
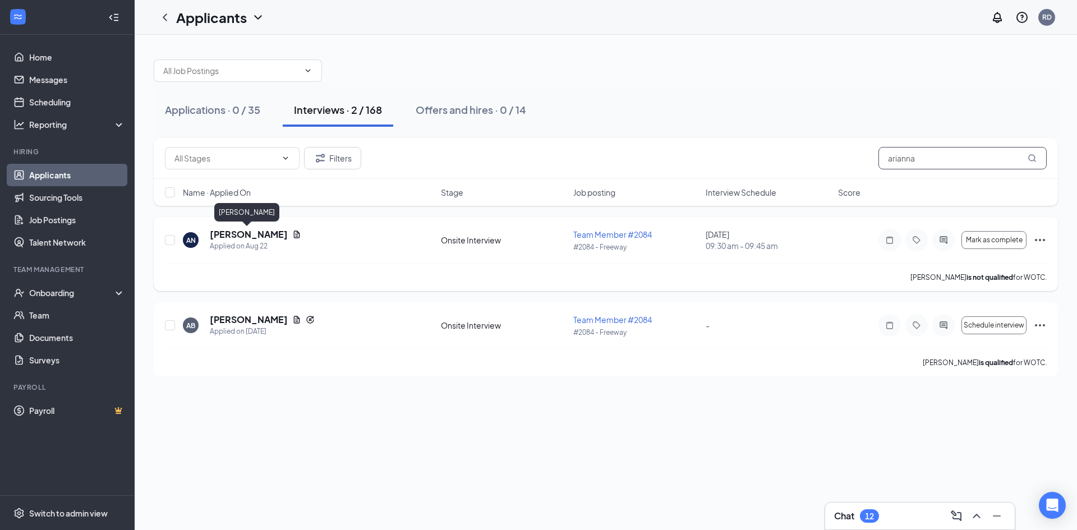
type input "arianna"
click at [260, 236] on h5 "[PERSON_NAME]" at bounding box center [249, 234] width 78 height 12
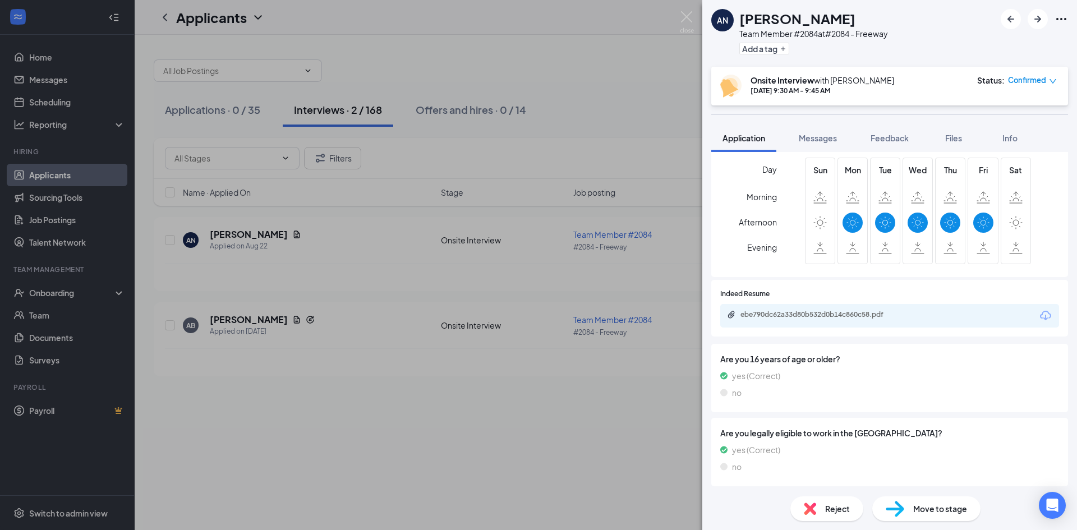
scroll to position [393, 0]
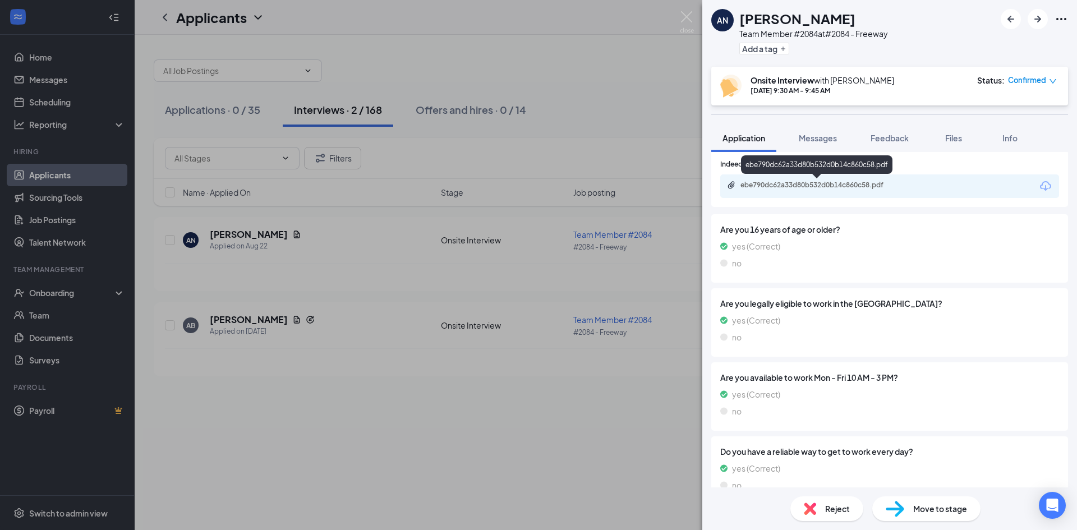
click at [820, 191] on div "ebe790dc62a33d80b532d0b14c860c58.pdf" at bounding box center [818, 186] width 182 height 11
